Goal: Consume media (video, audio): Consume media (video, audio)

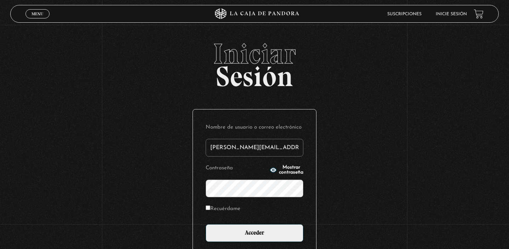
type input "[PERSON_NAME][EMAIL_ADDRESS][DOMAIN_NAME]"
click at [255, 232] on input "Acceder" at bounding box center [255, 233] width 98 height 18
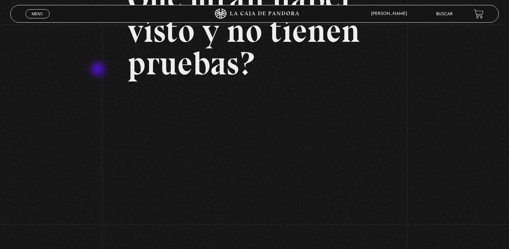
scroll to position [81, 0]
